Goal: Information Seeking & Learning: Learn about a topic

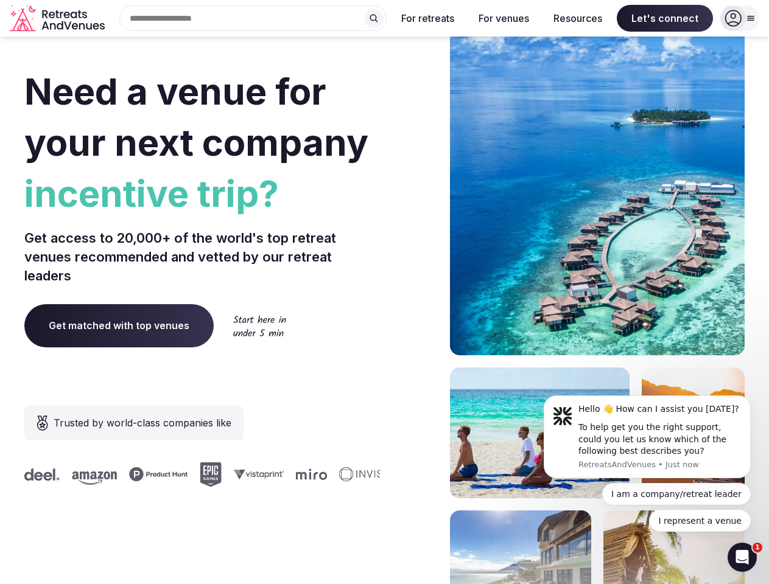
click at [384, 292] on div "Need a venue for your next company incentive trip? Get access to 20,000+ of the…" at bounding box center [384, 364] width 720 height 733
click at [253, 18] on input "text" at bounding box center [252, 18] width 267 height 26
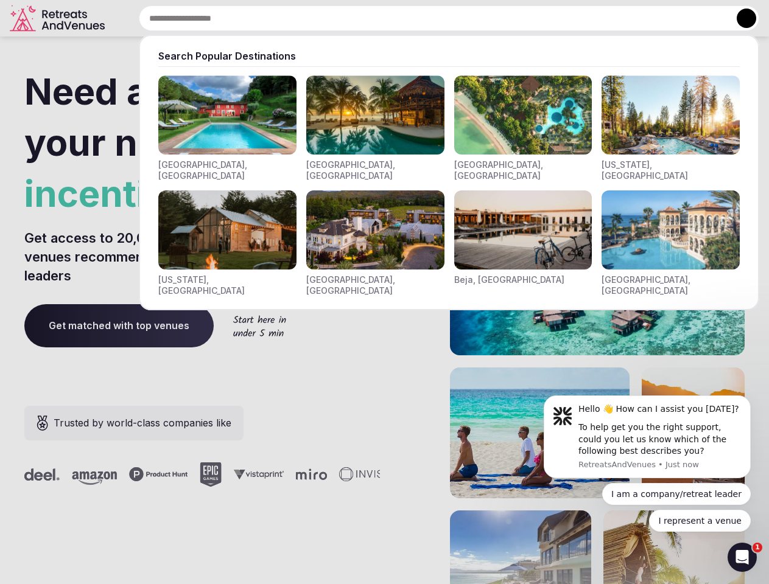
click at [374, 18] on input "text" at bounding box center [449, 18] width 620 height 26
click at [428, 18] on input "text" at bounding box center [449, 18] width 620 height 26
click at [503, 18] on input "text" at bounding box center [449, 18] width 620 height 26
click at [578, 18] on input "text" at bounding box center [449, 18] width 620 height 26
click at [665, 18] on input "text" at bounding box center [449, 18] width 620 height 26
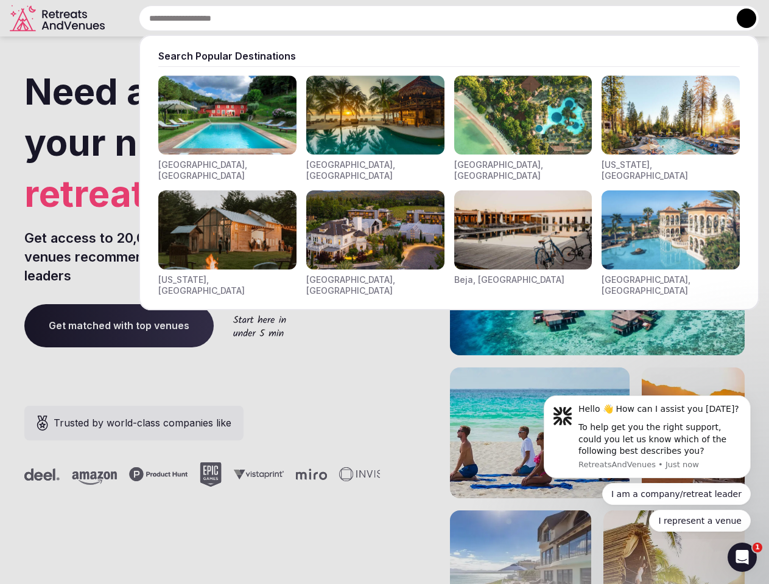
click at [740, 18] on button at bounding box center [745, 18] width 19 height 19
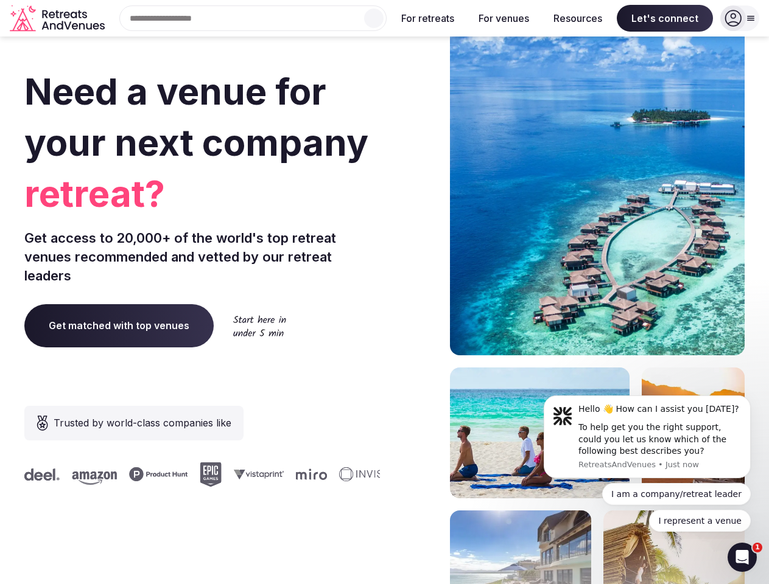
click at [647, 437] on div "To help get you the right support, could you let us know which of the following…" at bounding box center [659, 440] width 163 height 36
click at [753, 399] on section "Need a venue for your next company retreat? Get access to 20,000+ of the world'…" at bounding box center [384, 364] width 769 height 733
